Goal: Go to known website: Access a specific website the user already knows

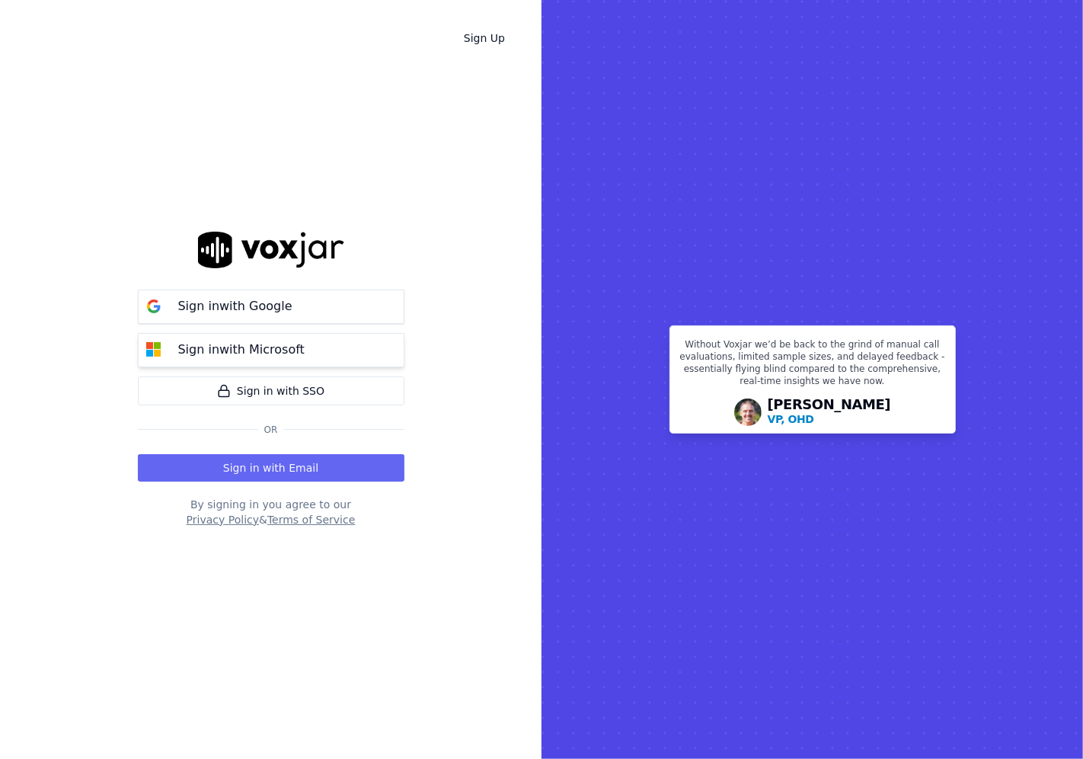
click at [237, 343] on p "Sign in with Microsoft" at bounding box center [241, 349] width 126 height 18
